Goal: Find specific page/section: Find specific page/section

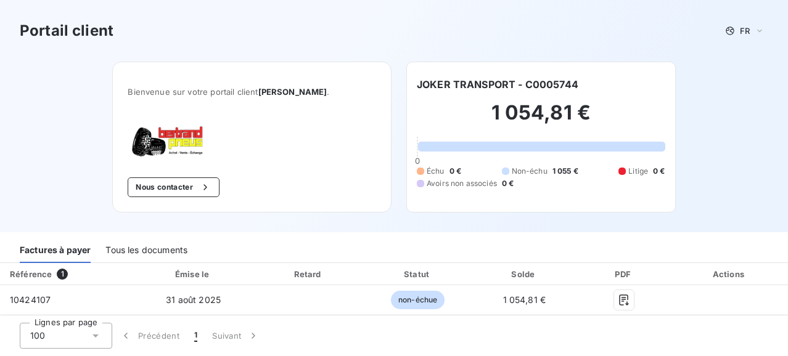
click at [109, 255] on div "Tous les documents" at bounding box center [146, 250] width 82 height 26
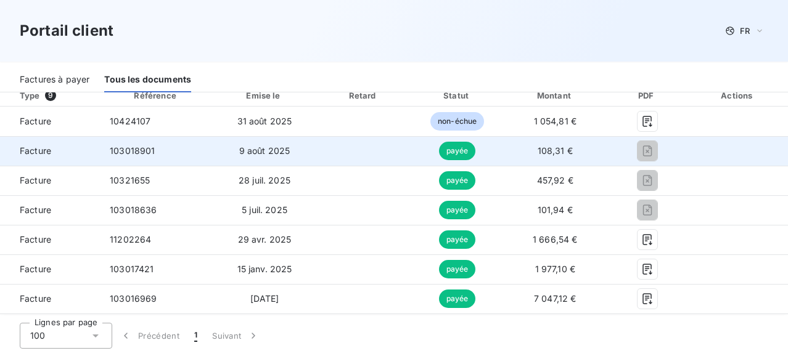
scroll to position [155, 0]
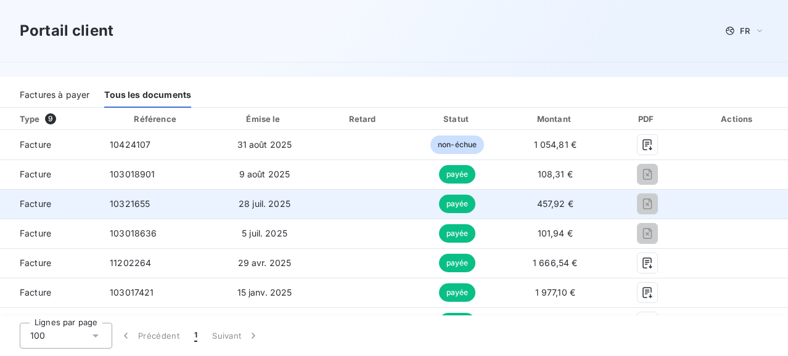
drag, startPoint x: 432, startPoint y: 210, endPoint x: 559, endPoint y: 202, distance: 126.6
click at [434, 210] on td "payée" at bounding box center [457, 204] width 92 height 30
click at [120, 199] on span "10321655" at bounding box center [130, 204] width 40 height 10
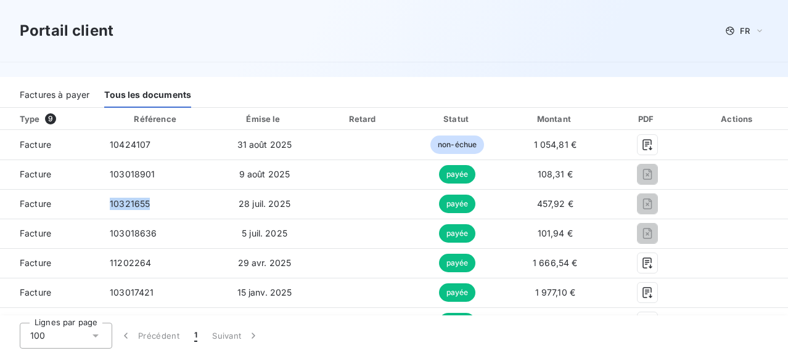
copy span "10321655"
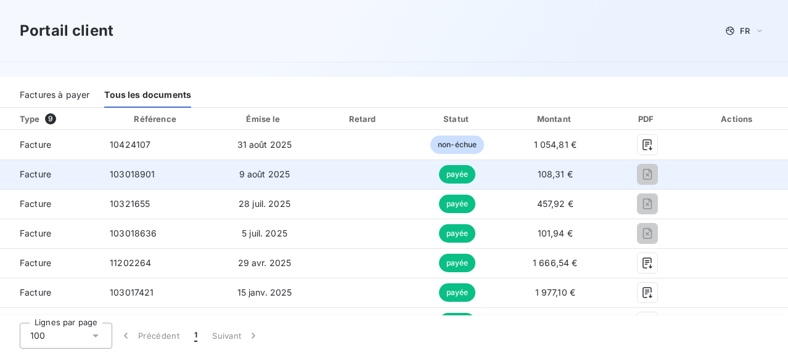
click at [287, 184] on td "9 août 2025" at bounding box center [264, 175] width 103 height 30
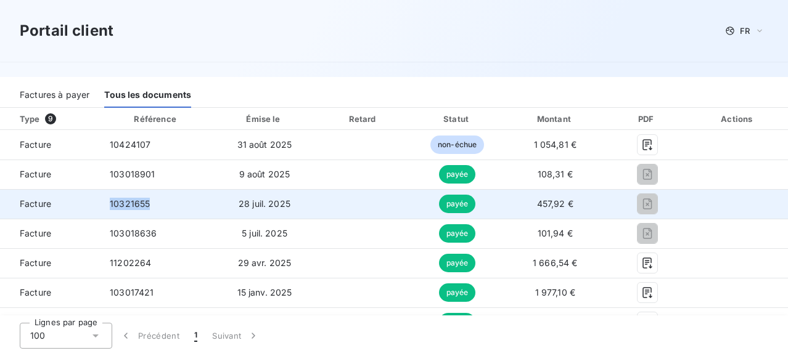
drag, startPoint x: 172, startPoint y: 203, endPoint x: 99, endPoint y: 203, distance: 72.7
click at [100, 203] on td "10321655" at bounding box center [156, 204] width 113 height 30
copy span "10321655"
click at [147, 201] on span "10321655" at bounding box center [130, 204] width 40 height 10
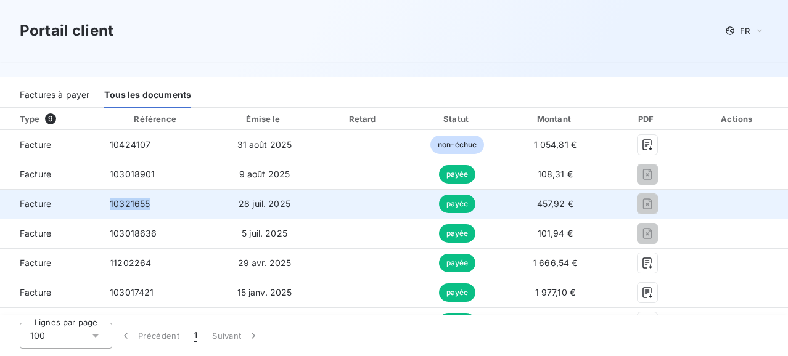
click at [147, 201] on span "10321655" at bounding box center [130, 204] width 40 height 10
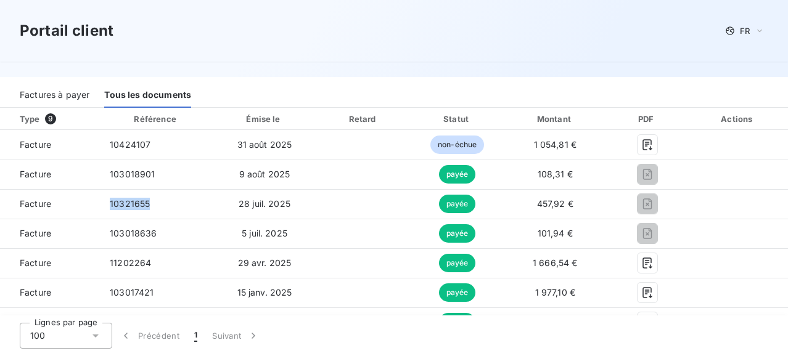
copy span "10321655"
